Goal: Transaction & Acquisition: Download file/media

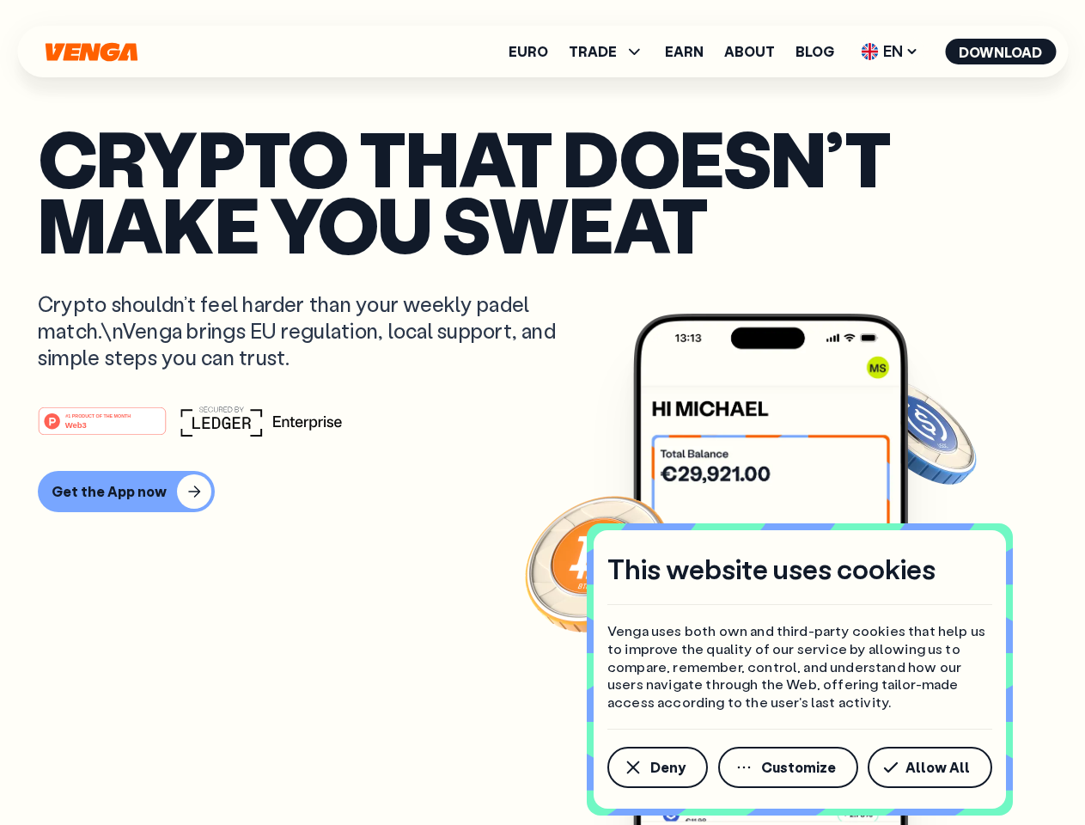
click at [542, 412] on div "#1 PRODUCT OF THE MONTH Web3" at bounding box center [543, 421] width 1010 height 31
click at [657, 767] on span "Deny" at bounding box center [668, 767] width 35 height 14
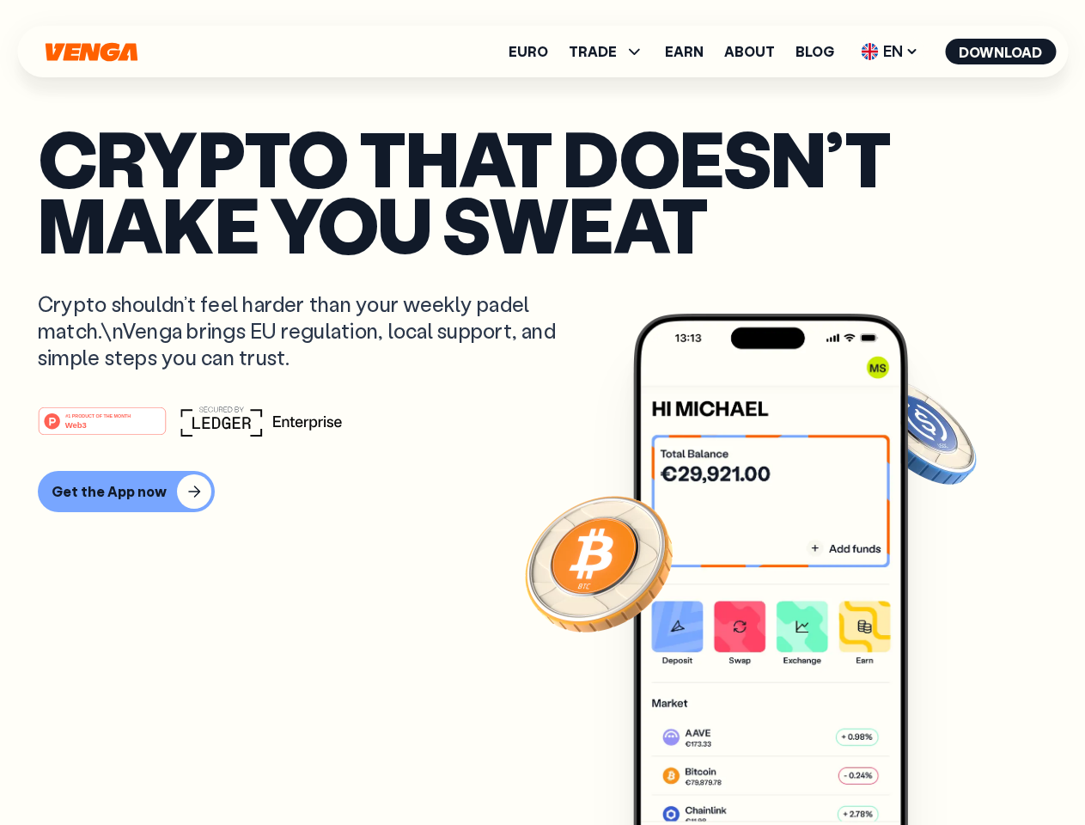
click at [790, 767] on img at bounding box center [770, 602] width 275 height 576
click at [933, 767] on article "Crypto that doesn’t make you sweat Crypto shouldn’t feel harder than your weekl…" at bounding box center [543, 447] width 1010 height 644
click at [612, 52] on span "TRADE" at bounding box center [593, 52] width 48 height 14
click at [890, 52] on span "EN" at bounding box center [890, 51] width 70 height 27
click at [1001, 52] on button "Download" at bounding box center [1000, 52] width 111 height 26
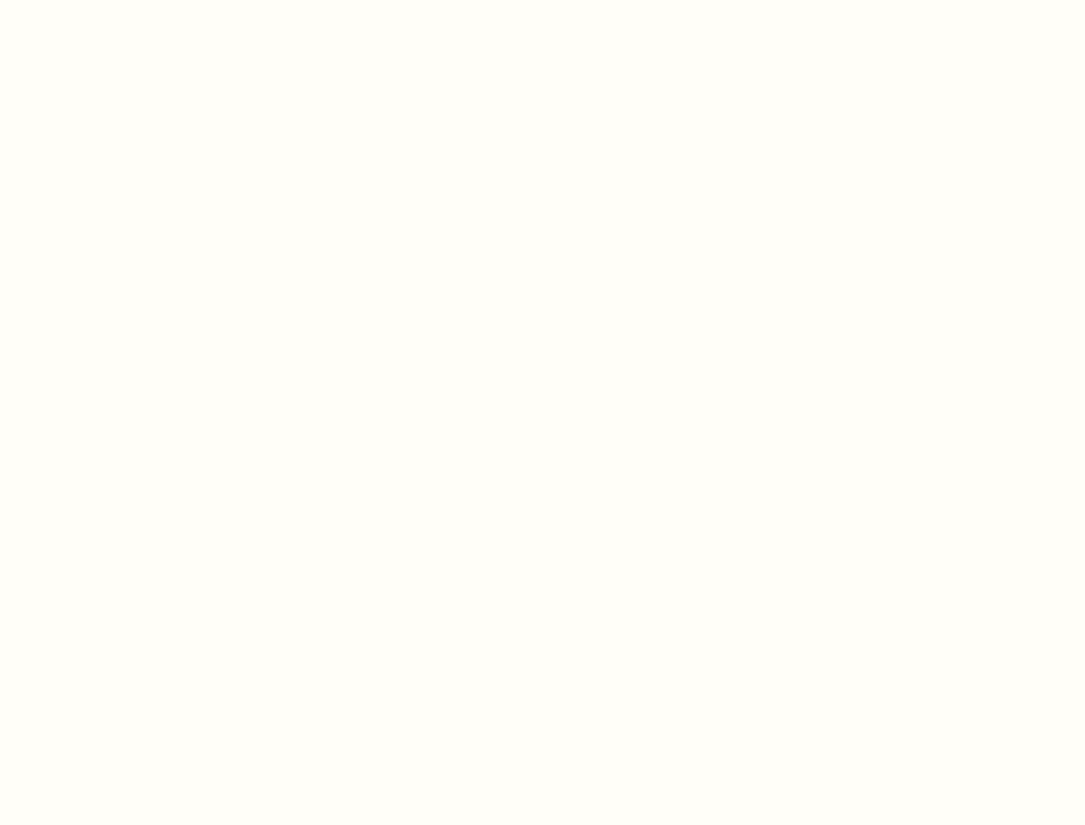
click at [542, 0] on html "This website uses cookies Venga uses both own and third-party cookies that help…" at bounding box center [542, 0] width 1085 height 0
click at [124, 0] on html "This website uses cookies Venga uses both own and third-party cookies that help…" at bounding box center [542, 0] width 1085 height 0
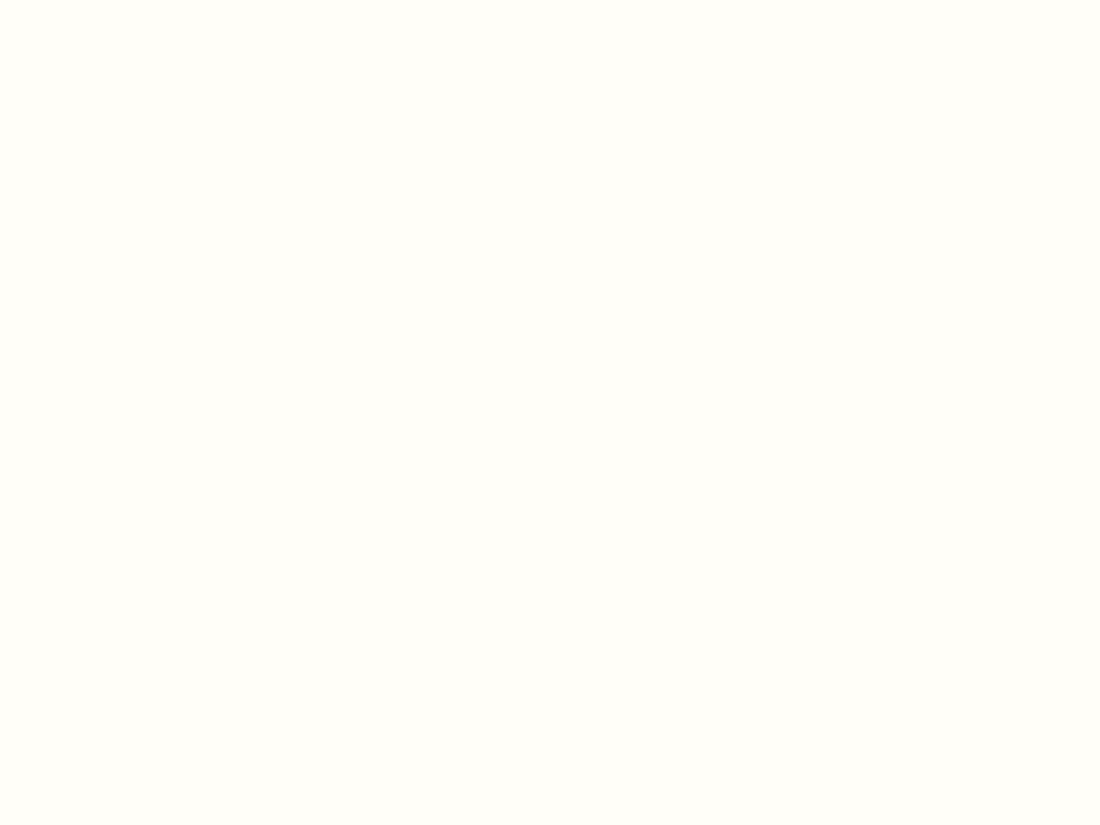
click at [105, 0] on html "This website uses cookies Venga uses both own and third-party cookies that help…" at bounding box center [550, 0] width 1100 height 0
